Goal: Task Accomplishment & Management: Use online tool/utility

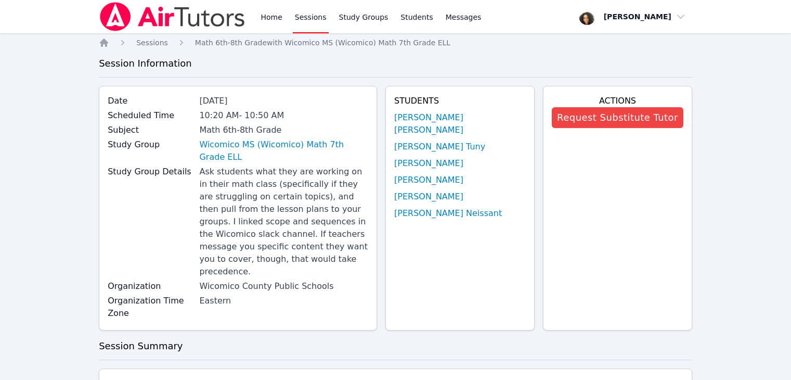
scroll to position [994, 0]
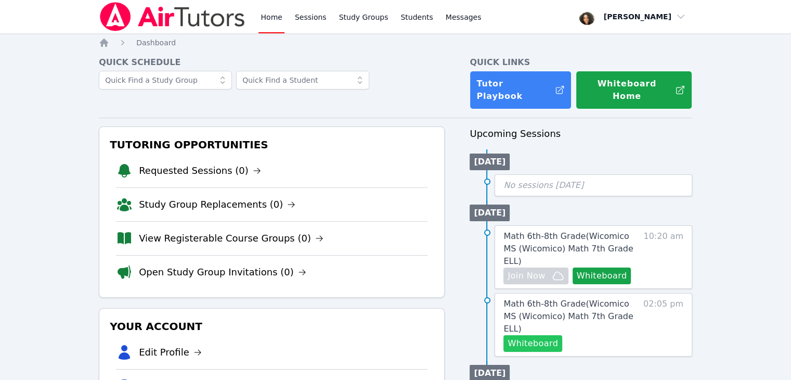
click at [537, 335] on button "Whiteboard" at bounding box center [532, 343] width 59 height 17
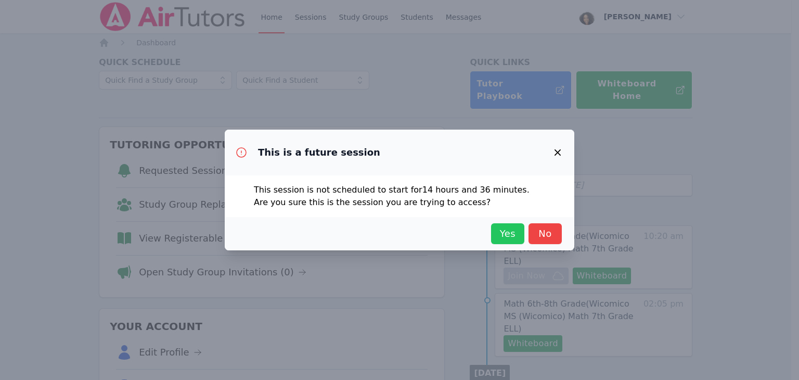
click at [494, 236] on button "Yes" at bounding box center [507, 233] width 33 height 21
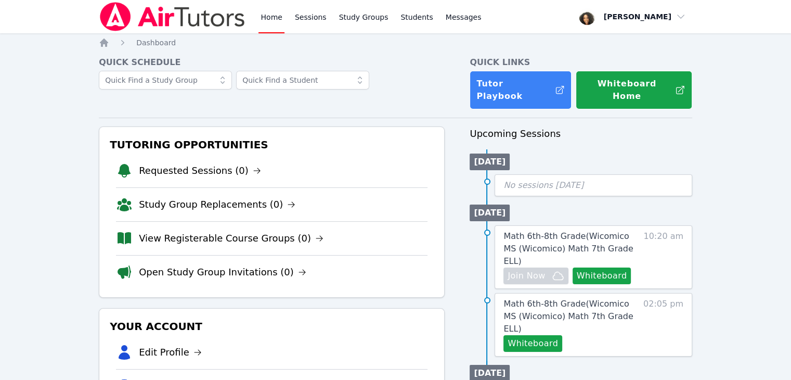
click at [667, 18] on span "button" at bounding box center [632, 16] width 113 height 23
drag, startPoint x: 676, startPoint y: 63, endPoint x: 674, endPoint y: 57, distance: 6.6
click at [675, 59] on button "Logout" at bounding box center [636, 59] width 100 height 19
